Goal: Book appointment/travel/reservation

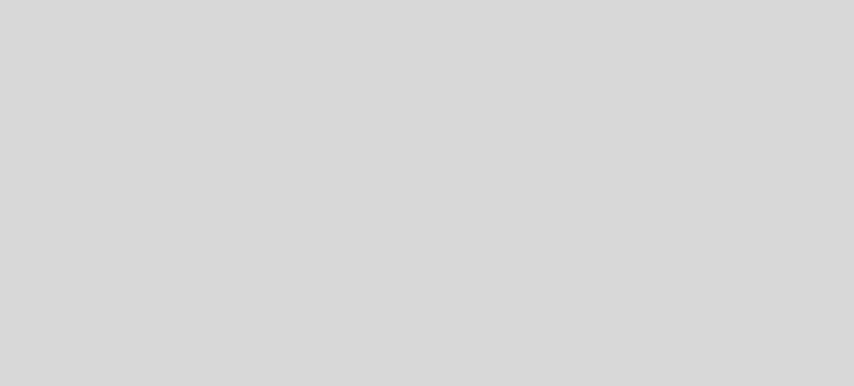
select select "es"
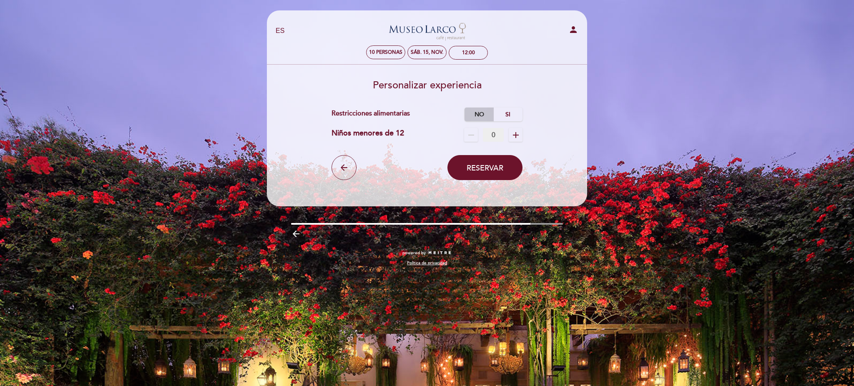
click at [485, 114] on label "No" at bounding box center [479, 115] width 29 height 14
click at [488, 169] on span "Reservar" at bounding box center [485, 167] width 37 height 9
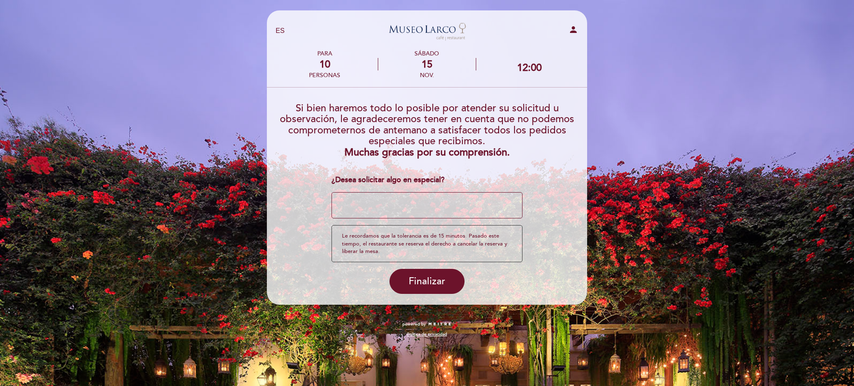
click at [379, 199] on textarea at bounding box center [427, 205] width 191 height 27
type textarea "e"
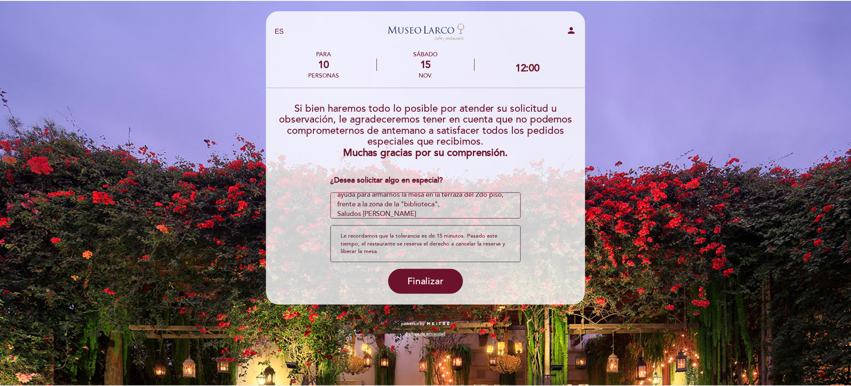
scroll to position [34, 0]
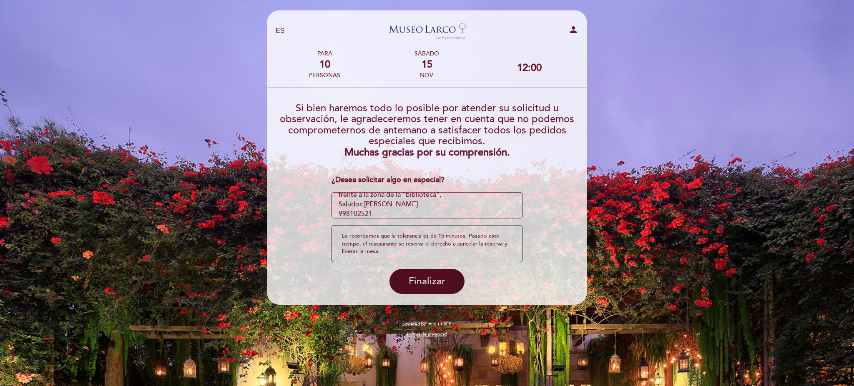
type textarea "Hola buenas tardes, el año pasado disfrutamos de un almuerzo delicioso y divino…"
click at [434, 280] on span "Finalizar" at bounding box center [427, 282] width 37 height 12
